Goal: Task Accomplishment & Management: Use online tool/utility

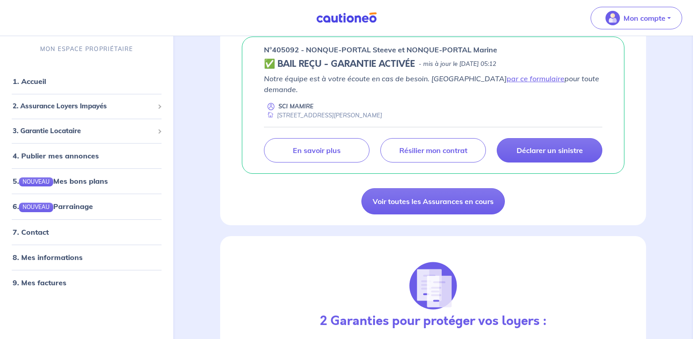
scroll to position [619, 0]
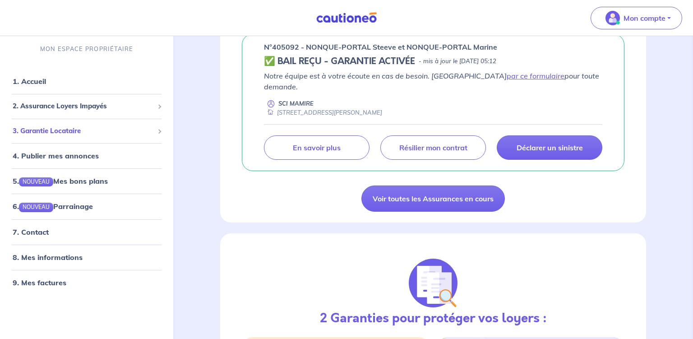
click at [71, 130] on span "3. Garantie Locataire" at bounding box center [83, 131] width 141 height 10
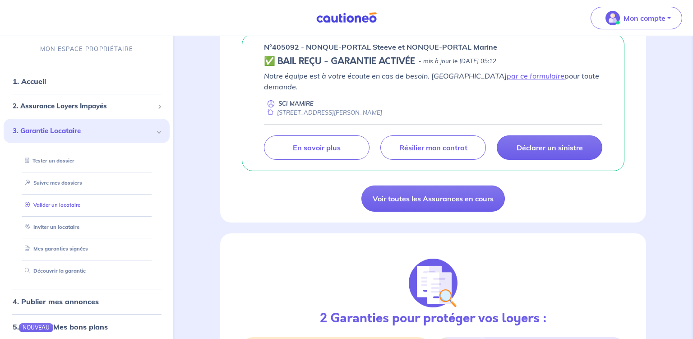
click at [59, 206] on link "Valider un locataire" at bounding box center [50, 205] width 59 height 6
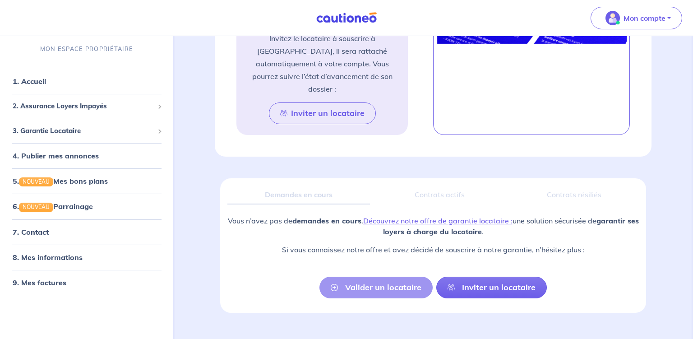
scroll to position [558, 0]
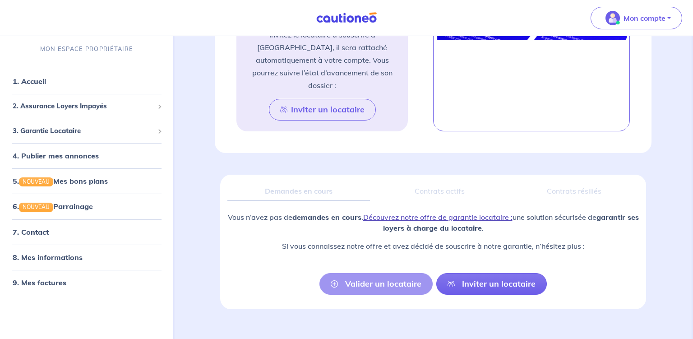
click at [460, 213] on link "Découvrez notre offre de garantie locataire :" at bounding box center [437, 217] width 149 height 9
click at [74, 133] on span "3. Garantie Locataire" at bounding box center [83, 131] width 141 height 10
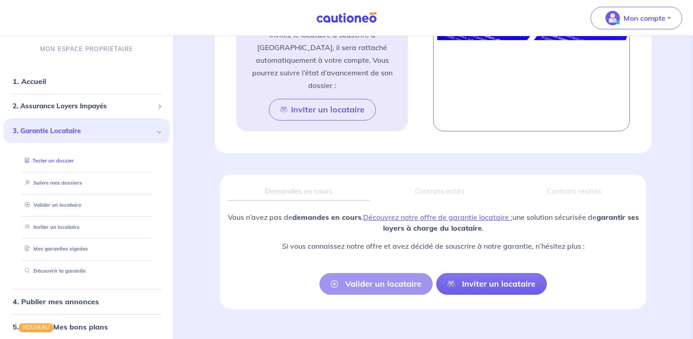
click at [63, 162] on link "Tester un dossier" at bounding box center [47, 161] width 52 height 6
